Goal: Task Accomplishment & Management: Manage account settings

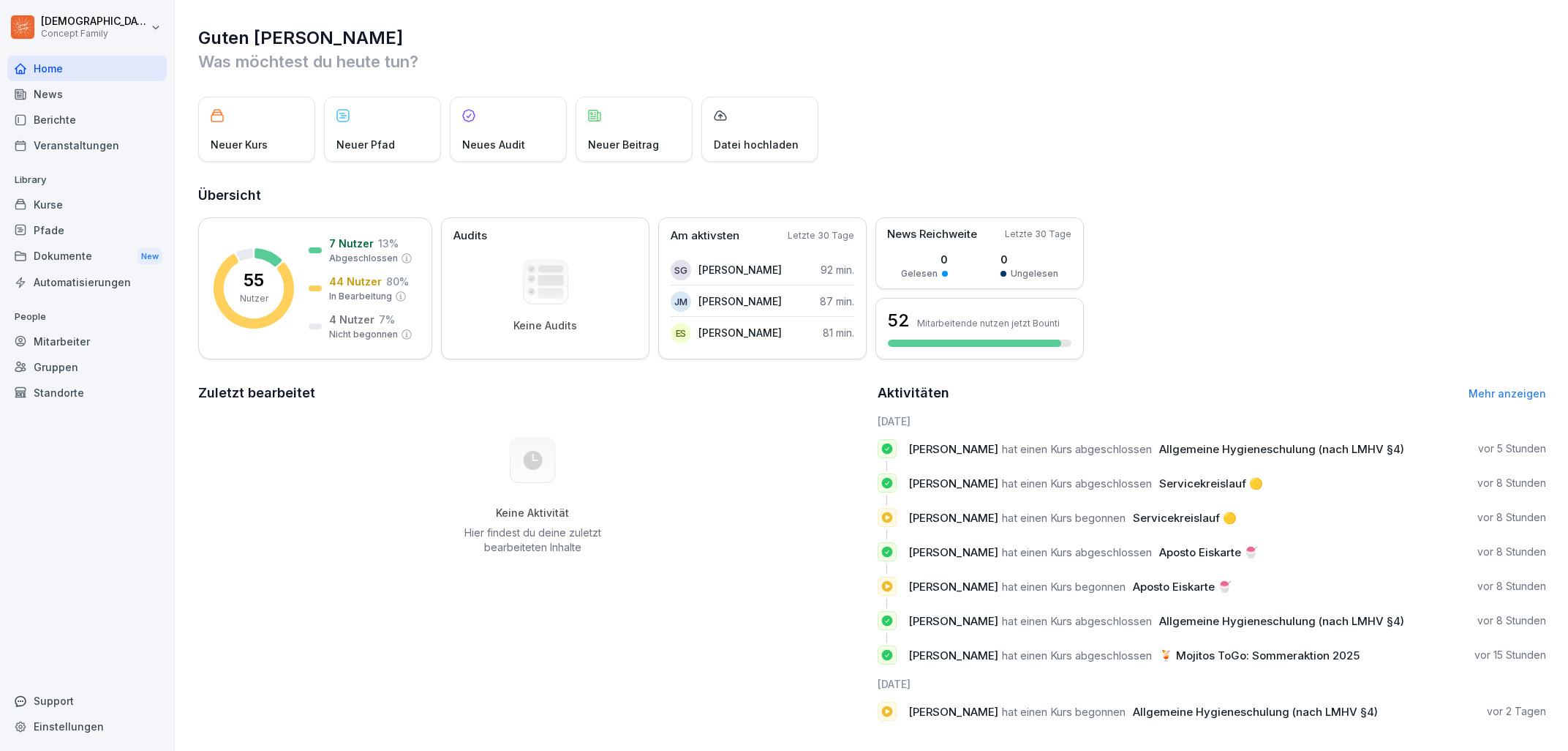
click at [45, 338] on div "Mitarbeiter" at bounding box center [86, 341] width 159 height 25
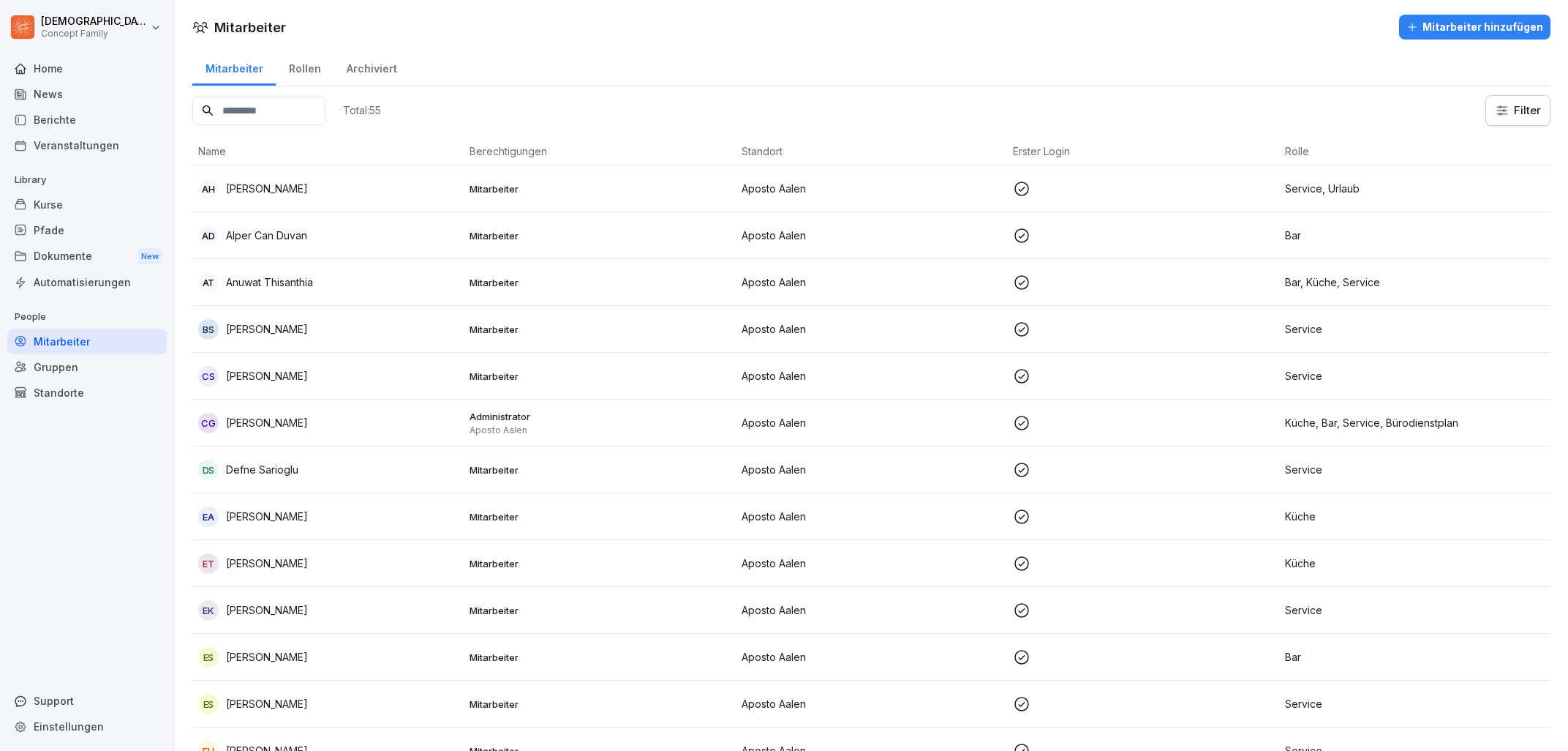
click at [62, 400] on div "Standorte" at bounding box center [86, 393] width 159 height 25
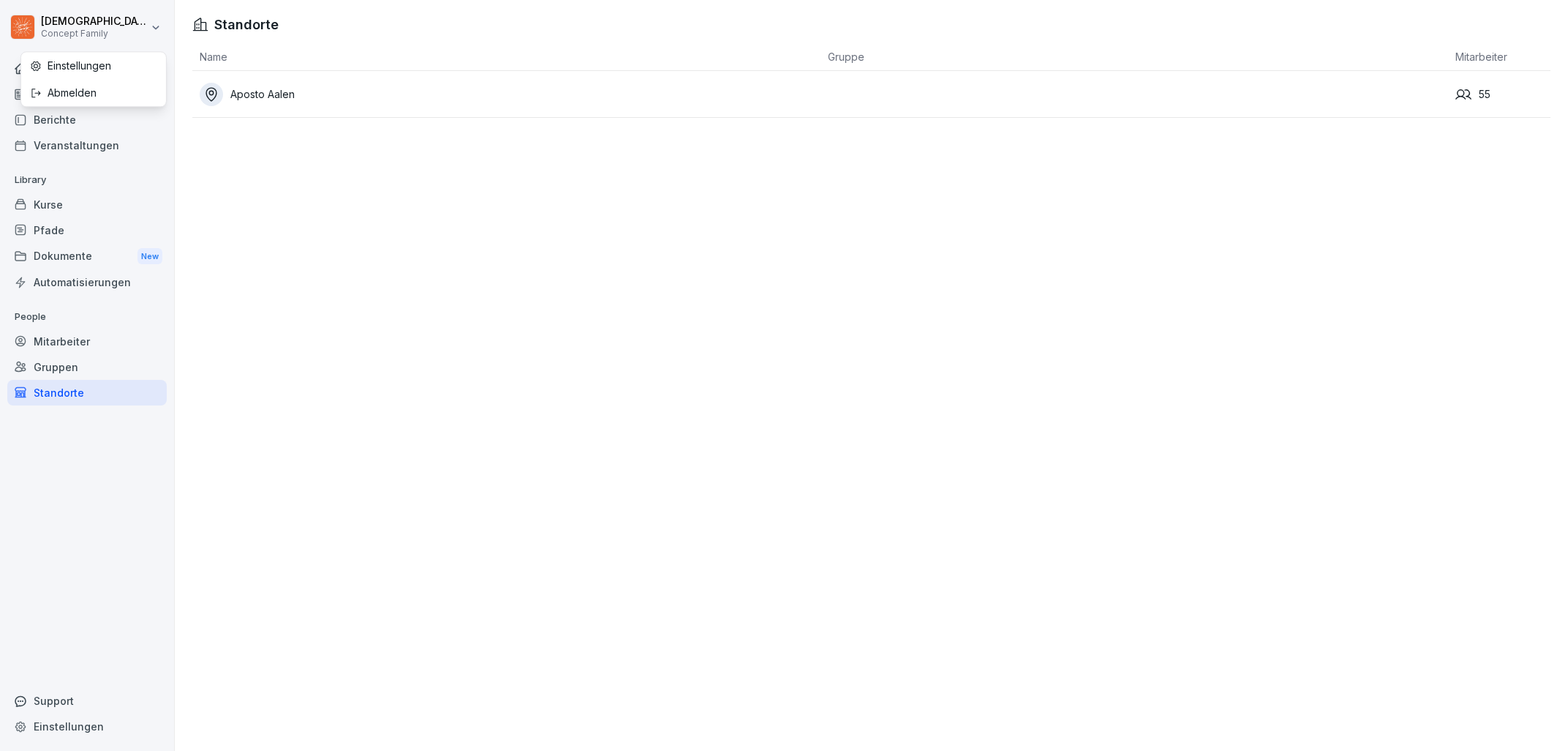
click at [72, 41] on html "[DEMOGRAPHIC_DATA][PERSON_NAME] Concept Family Home News Berichte Veranstaltung…" at bounding box center [784, 376] width 1568 height 751
click at [85, 22] on html "[DEMOGRAPHIC_DATA][PERSON_NAME] Concept Family Home News Berichte Veranstaltung…" at bounding box center [784, 376] width 1568 height 751
click at [85, 21] on html "[DEMOGRAPHIC_DATA][PERSON_NAME] Concept Family Home News Berichte Veranstaltung…" at bounding box center [784, 376] width 1568 height 751
click at [78, 98] on div "Abmelden" at bounding box center [94, 93] width 145 height 27
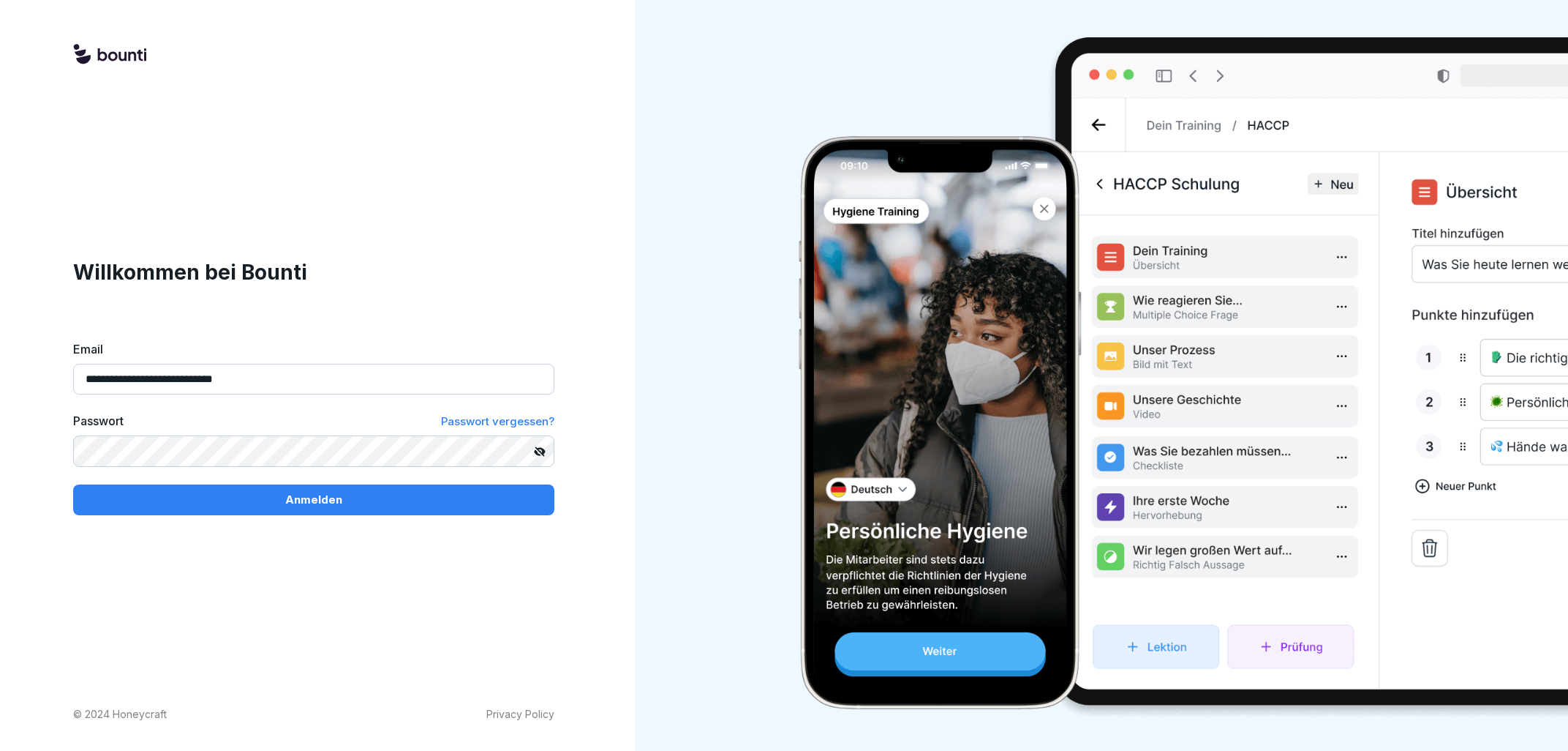
drag, startPoint x: 275, startPoint y: 386, endPoint x: 0, endPoint y: 374, distance: 275.3
click at [73, 378] on input "**********" at bounding box center [313, 379] width 482 height 31
type input "*"
type input "**********"
click at [73, 484] on button "Anmelden" at bounding box center [313, 500] width 482 height 31
